Goal: Task Accomplishment & Management: Use online tool/utility

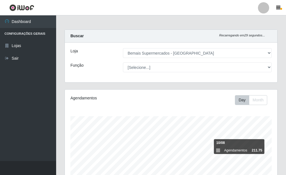
select select "249"
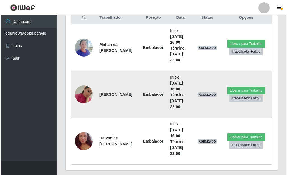
scroll to position [210, 0]
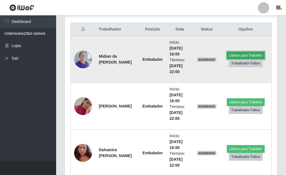
click at [244, 52] on button "Liberar para Trabalho" at bounding box center [245, 56] width 38 height 8
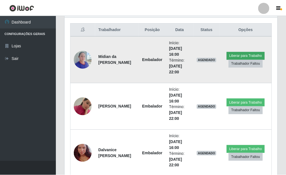
scroll to position [116, 209]
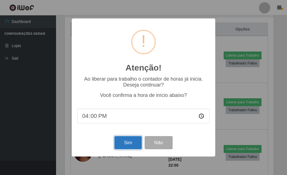
click at [121, 141] on button "Sim" at bounding box center [127, 142] width 27 height 13
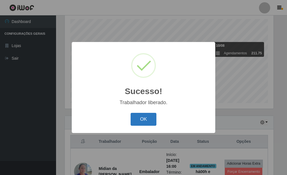
click at [141, 121] on button "OK" at bounding box center [144, 119] width 26 height 13
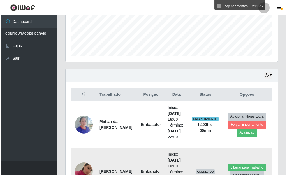
scroll to position [181, 0]
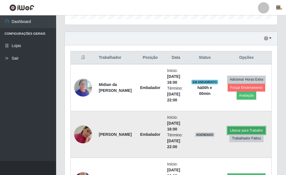
click at [240, 131] on button "Liberar para Trabalho" at bounding box center [246, 131] width 38 height 8
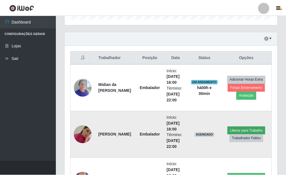
scroll to position [116, 209]
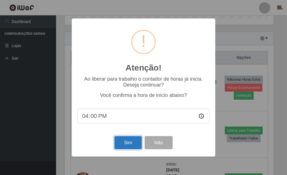
click at [126, 145] on button "Sim" at bounding box center [127, 142] width 27 height 13
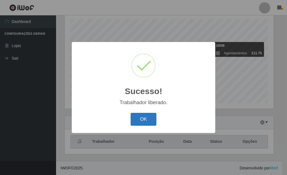
click at [136, 123] on button "OK" at bounding box center [144, 119] width 26 height 13
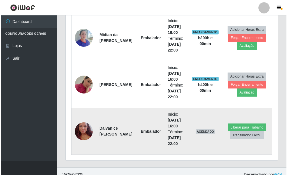
scroll to position [238, 0]
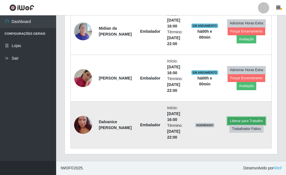
click at [246, 119] on button "Liberar para Trabalho" at bounding box center [246, 121] width 38 height 8
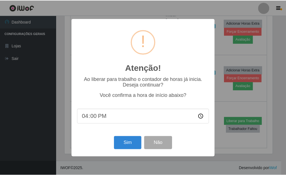
scroll to position [116, 209]
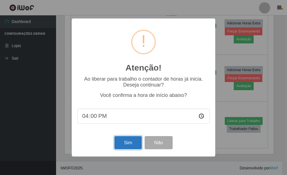
click at [133, 143] on button "Sim" at bounding box center [127, 142] width 27 height 13
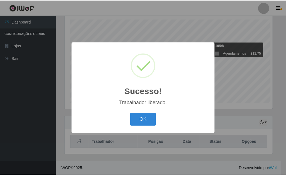
scroll to position [0, 0]
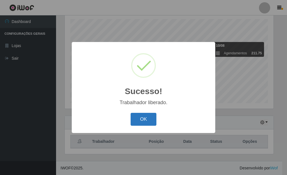
click at [142, 120] on button "OK" at bounding box center [144, 119] width 26 height 13
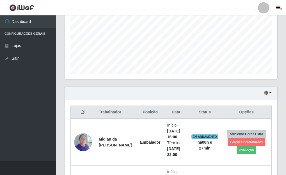
scroll to position [210, 0]
